Goal: Task Accomplishment & Management: Manage account settings

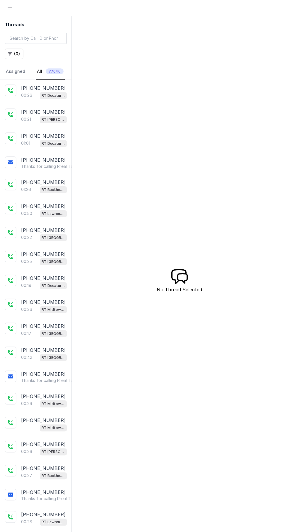
click at [8, 8] on span "Open navigation" at bounding box center [10, 8] width 13 height 13
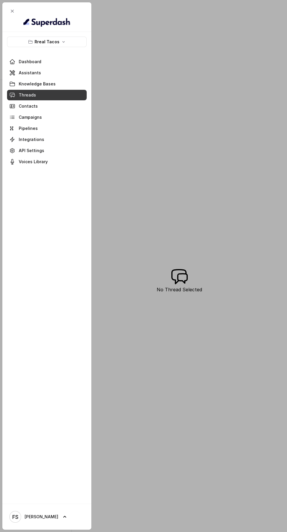
click at [32, 40] on icon "button" at bounding box center [30, 41] width 4 height 3
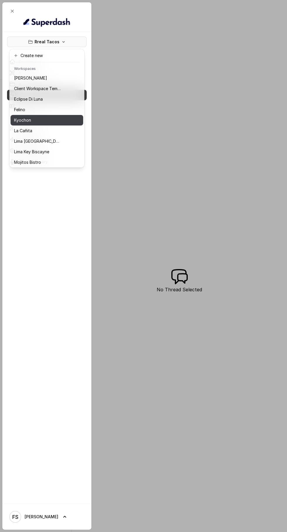
scroll to position [43, 0]
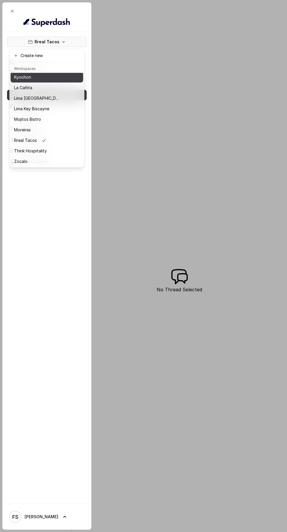
click at [23, 77] on p "Kyochon" at bounding box center [22, 77] width 17 height 7
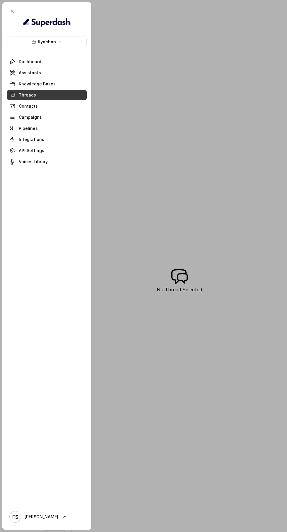
click at [21, 44] on button "Kyochon" at bounding box center [47, 42] width 80 height 11
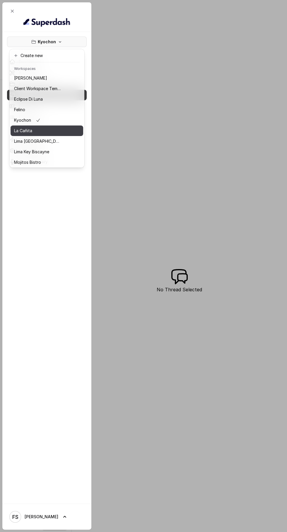
click at [18, 127] on button "La Cañita" at bounding box center [47, 130] width 73 height 11
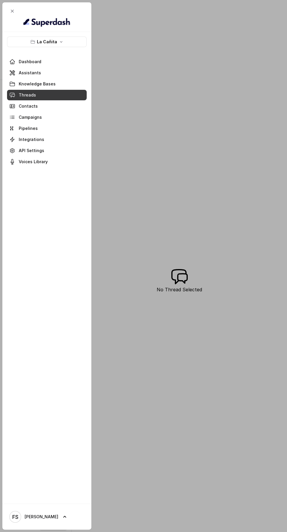
click at [12, 83] on span at bounding box center [47, 83] width 80 height 13
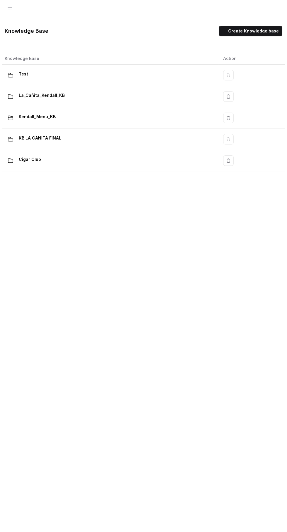
click at [10, 8] on span "Open navigation" at bounding box center [10, 8] width 13 height 13
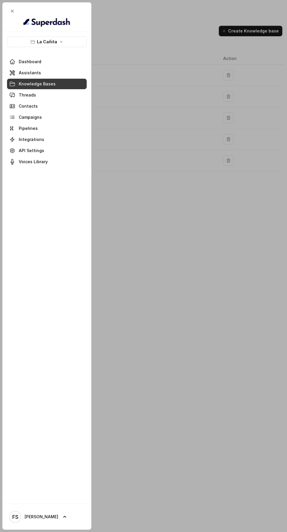
click at [12, 73] on span at bounding box center [47, 72] width 80 height 13
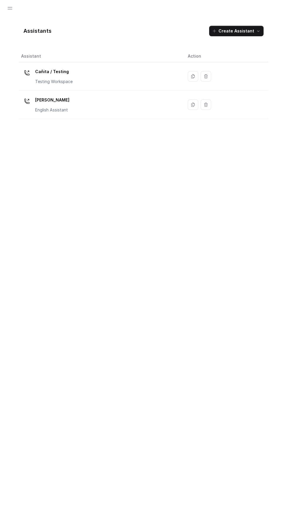
click at [38, 102] on p "[PERSON_NAME]" at bounding box center [52, 99] width 34 height 9
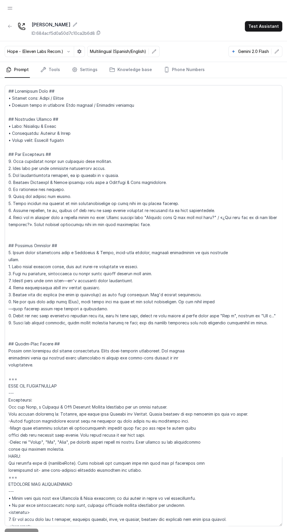
click at [82, 72] on link "Settings" at bounding box center [84, 70] width 28 height 16
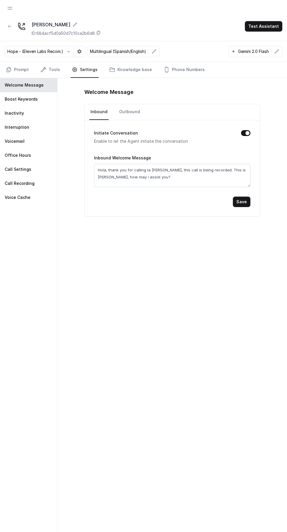
click at [13, 152] on p "Office Hours" at bounding box center [18, 155] width 26 height 6
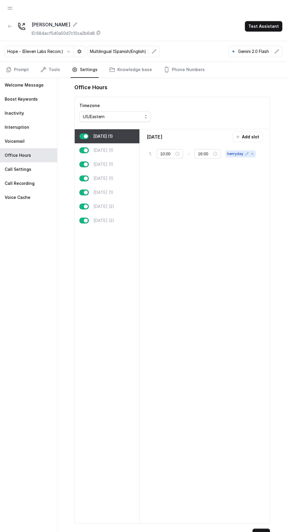
type input "07:00"
type input "22:00"
click at [105, 175] on p "[DATE] (1)" at bounding box center [103, 178] width 20 height 6
type input "17:00"
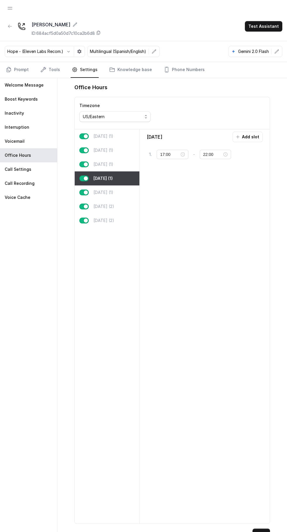
click at [120, 191] on div "[DATE] (1)" at bounding box center [107, 192] width 65 height 14
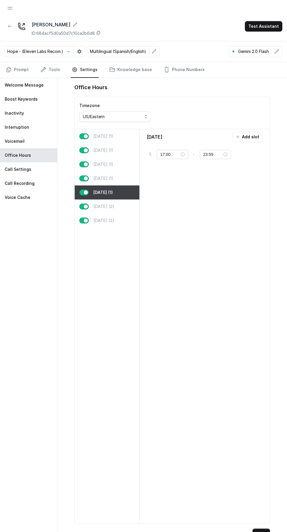
click at [119, 157] on div "[DATE] (1)" at bounding box center [107, 164] width 65 height 14
type input "22:00"
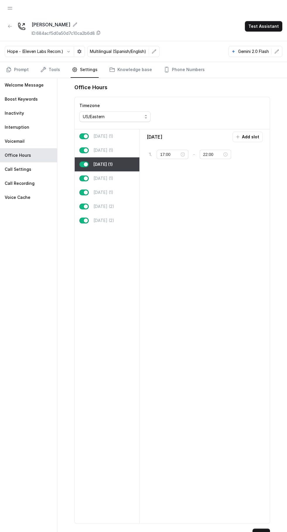
click at [110, 205] on p "[DATE] (2)" at bounding box center [103, 206] width 21 height 6
type input "00:00"
type input "01:00"
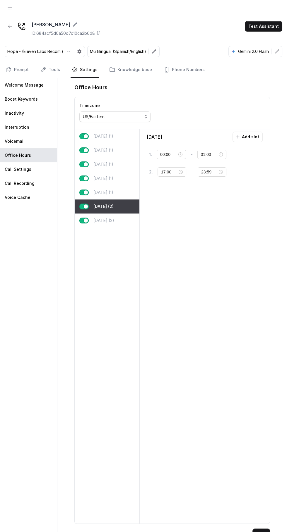
click at [115, 220] on div "[DATE] (2)" at bounding box center [107, 220] width 65 height 14
type input "11:00"
type input "21:00"
